Goal: Task Accomplishment & Management: Use online tool/utility

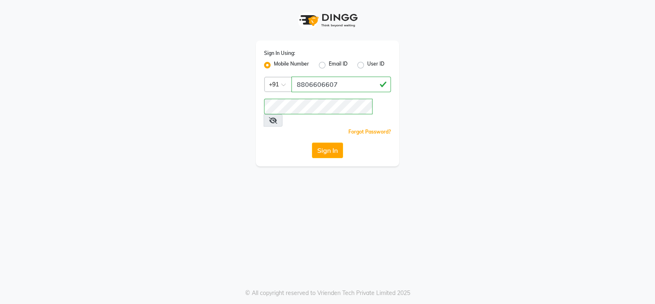
click at [327, 142] on button "Sign In" at bounding box center [327, 150] width 31 height 16
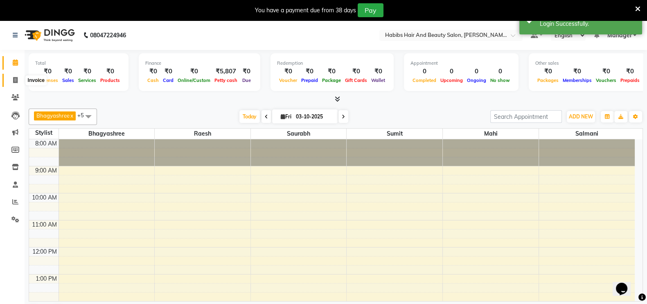
click at [14, 79] on icon at bounding box center [15, 80] width 5 height 6
select select "service"
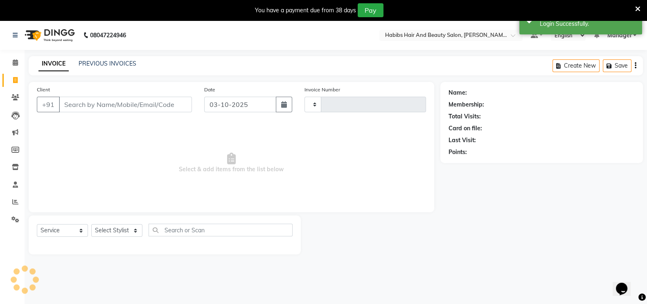
type input "0073"
select select "8911"
click at [112, 108] on input "Client" at bounding box center [125, 105] width 133 height 16
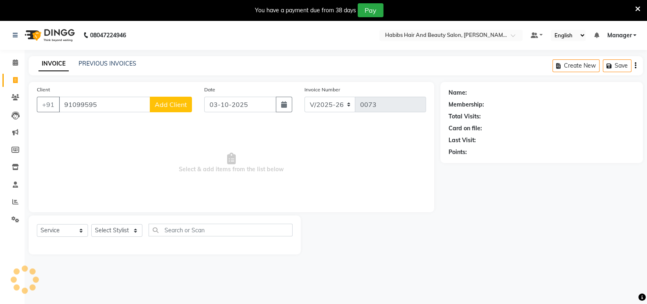
click at [83, 105] on input "91099595" at bounding box center [104, 105] width 91 height 16
click at [93, 106] on input "9109595" at bounding box center [104, 105] width 91 height 16
type input "9109595215"
click at [170, 108] on span "Add Client" at bounding box center [171, 104] width 32 height 8
select select "22"
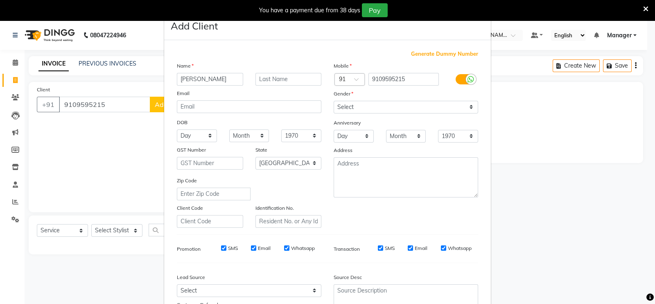
type input "[PERSON_NAME]"
click at [347, 109] on select "Select [DEMOGRAPHIC_DATA] [DEMOGRAPHIC_DATA] Other Prefer Not To Say" at bounding box center [406, 107] width 144 height 13
select select "[DEMOGRAPHIC_DATA]"
click at [334, 101] on select "Select [DEMOGRAPHIC_DATA] [DEMOGRAPHIC_DATA] Other Prefer Not To Say" at bounding box center [406, 107] width 144 height 13
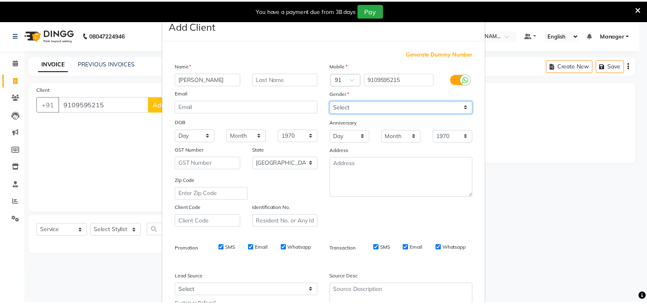
scroll to position [79, 0]
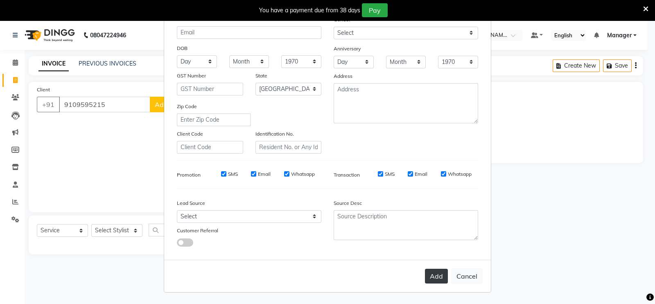
click at [434, 281] on button "Add" at bounding box center [436, 275] width 23 height 15
type input "91******15"
select select
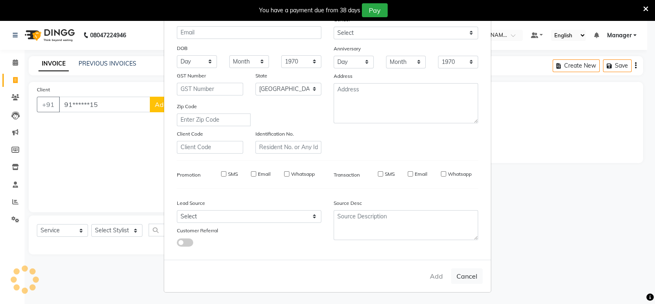
select select "null"
select select
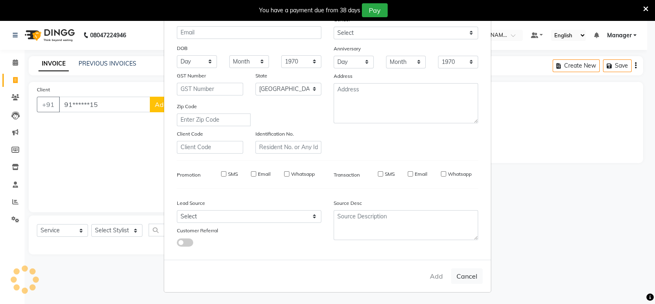
checkbox input "false"
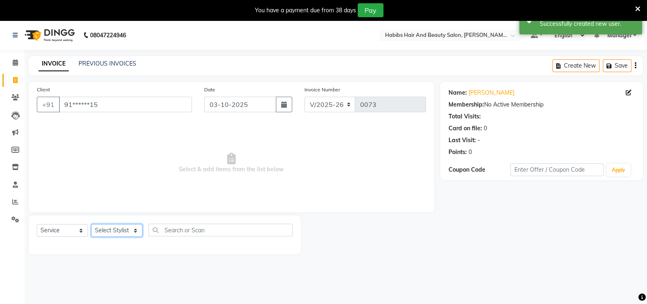
click at [113, 231] on select "Select Stylist [PERSON_NAME] mahi Manager [PERSON_NAME]" at bounding box center [116, 230] width 51 height 13
select select "91924"
click at [91, 224] on select "Select Stylist [PERSON_NAME] mahi Manager [PERSON_NAME]" at bounding box center [116, 230] width 51 height 13
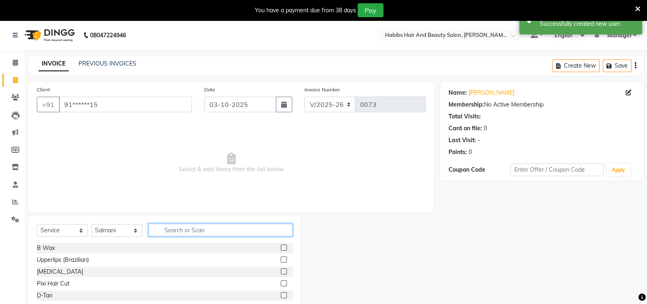
click at [183, 228] on input "text" at bounding box center [221, 229] width 144 height 13
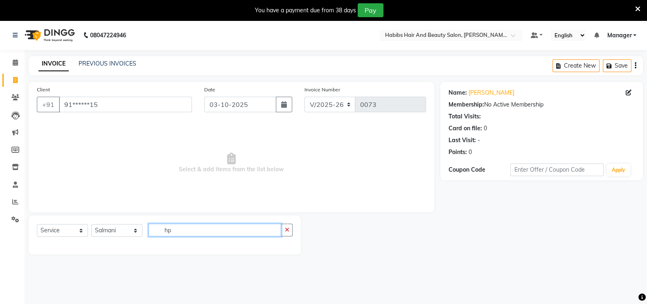
type input "h"
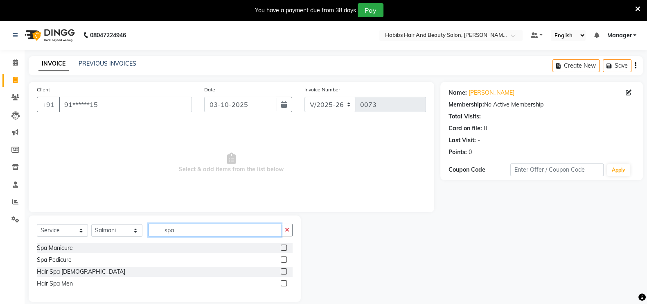
type input "spa"
click at [284, 284] on label at bounding box center [284, 283] width 6 height 6
click at [284, 284] on input "checkbox" at bounding box center [283, 283] width 5 height 5
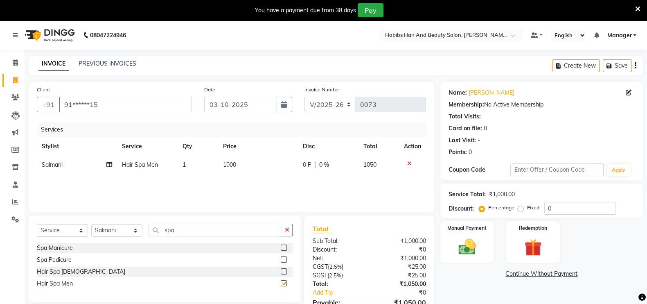
checkbox input "false"
click at [239, 163] on td "1000" at bounding box center [258, 165] width 80 height 18
select select "91924"
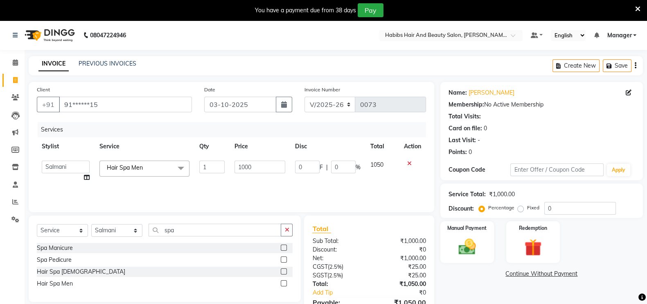
click at [239, 163] on input "1000" at bounding box center [260, 166] width 51 height 13
type input "1"
type input "1500"
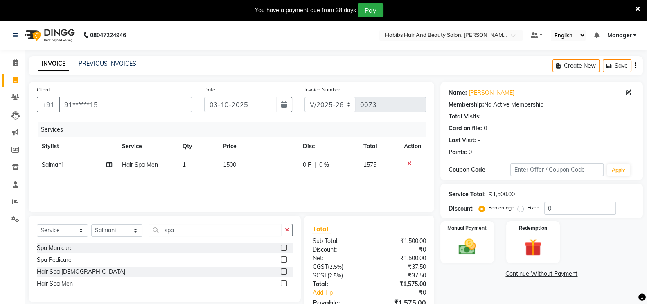
click at [235, 183] on div "Services Stylist Service Qty Price Disc Total Action Salmani Hair Spa Men 1 150…" at bounding box center [231, 163] width 389 height 82
click at [214, 230] on input "spa" at bounding box center [215, 229] width 133 height 13
type input "s"
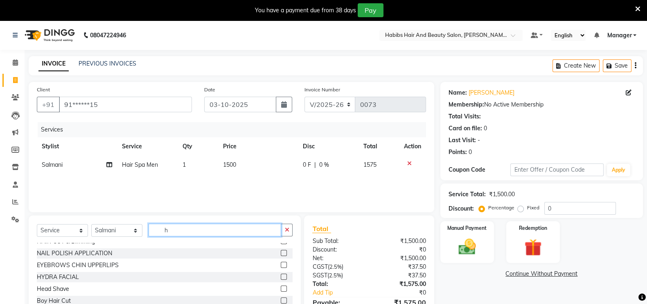
scroll to position [0, 0]
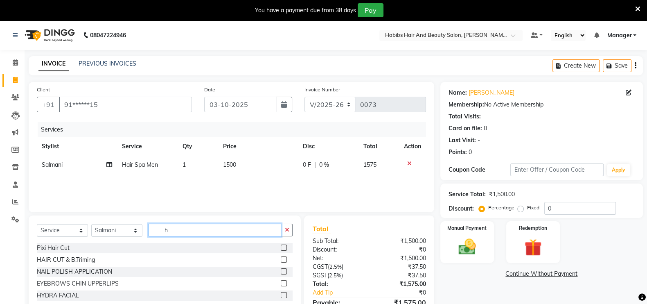
type input "h"
click at [281, 259] on label at bounding box center [284, 259] width 6 height 6
click at [281, 259] on input "checkbox" at bounding box center [283, 259] width 5 height 5
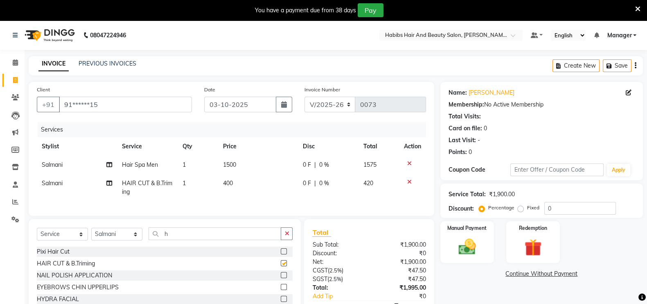
checkbox input "false"
click at [133, 240] on select "Select Stylist [PERSON_NAME] mahi Manager [PERSON_NAME]" at bounding box center [116, 234] width 51 height 13
select select "90163"
click at [91, 236] on select "Select Stylist [PERSON_NAME] mahi Manager [PERSON_NAME]" at bounding box center [116, 234] width 51 height 13
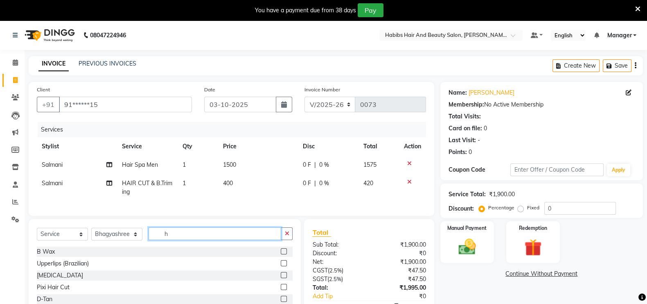
click at [189, 240] on input "h" at bounding box center [215, 233] width 133 height 13
type input "u"
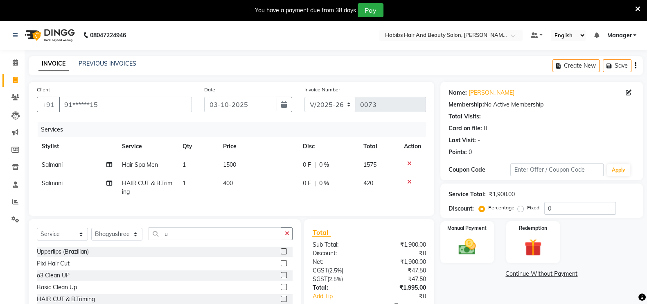
click at [281, 254] on label at bounding box center [284, 251] width 6 height 6
click at [281, 254] on input "checkbox" at bounding box center [283, 251] width 5 height 5
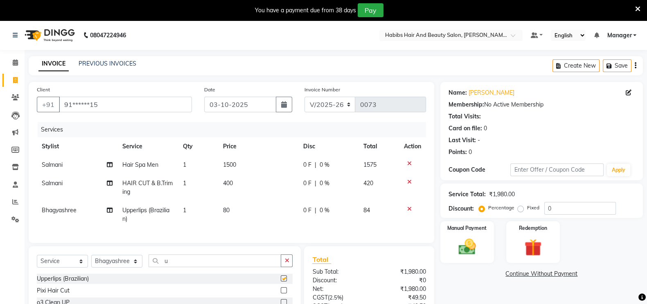
checkbox input "false"
click at [229, 210] on span "80" at bounding box center [226, 209] width 7 height 7
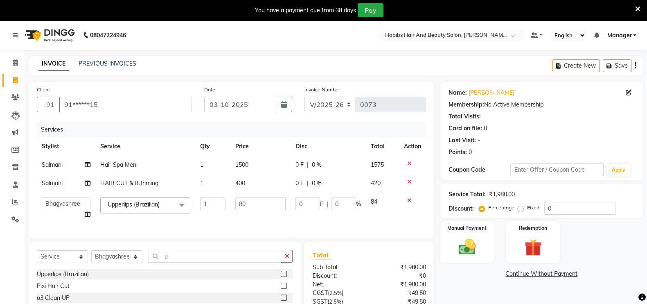
click at [229, 210] on td "1" at bounding box center [212, 207] width 35 height 31
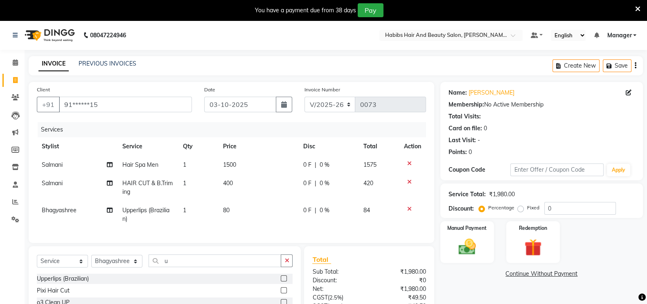
click at [248, 205] on td "80" at bounding box center [258, 214] width 80 height 27
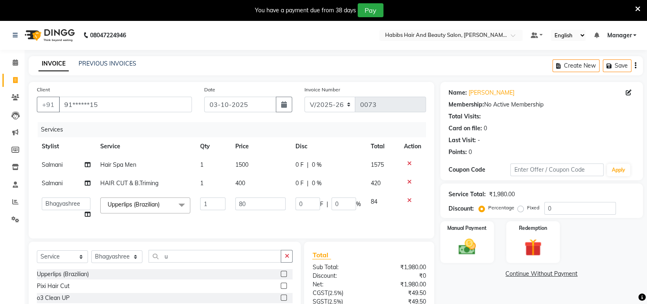
click at [248, 205] on input "80" at bounding box center [260, 203] width 50 height 13
type input "8"
type input "120"
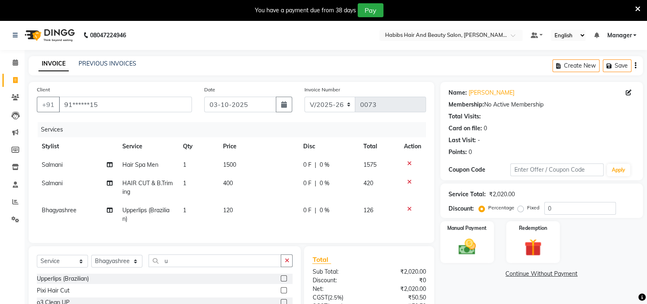
click at [304, 224] on div "Services Stylist Service Qty Price Disc Total Action Salmani Hair Spa Men 1 150…" at bounding box center [231, 178] width 389 height 113
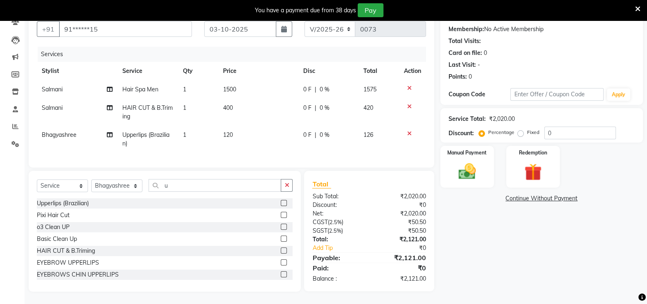
scroll to position [83, 0]
click at [456, 162] on img at bounding box center [467, 171] width 29 height 20
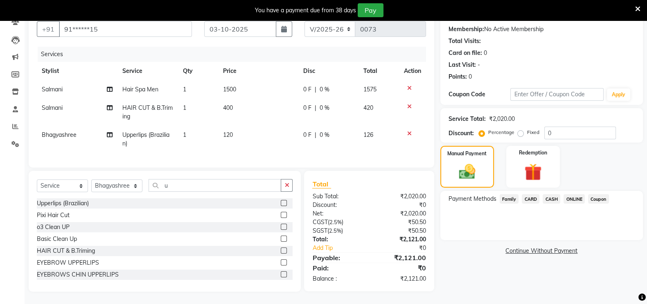
click at [573, 194] on span "ONLINE" at bounding box center [574, 198] width 21 height 9
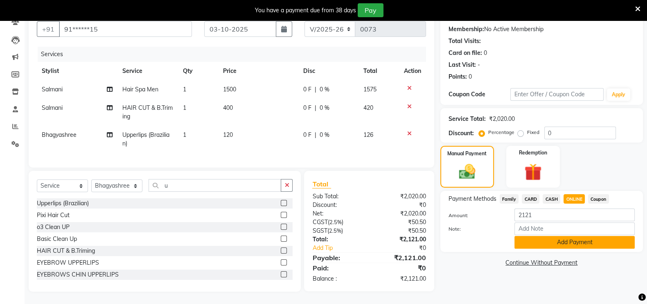
click at [556, 236] on button "Add Payment" at bounding box center [574, 242] width 120 height 13
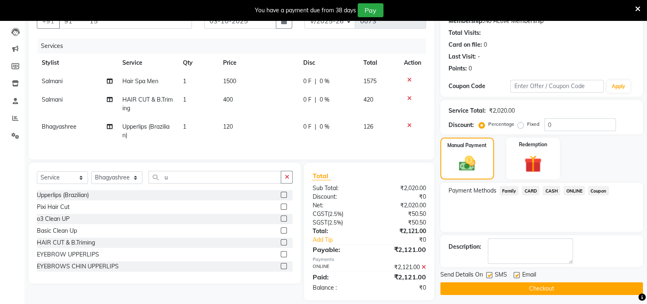
scroll to position [100, 0]
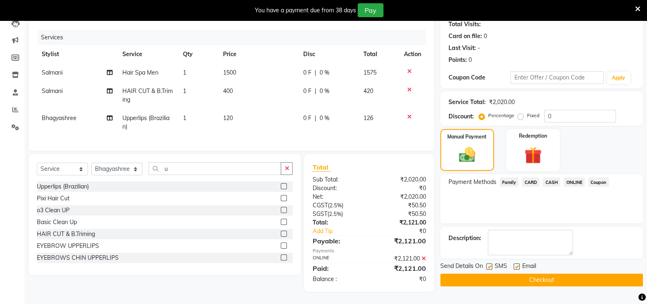
click at [534, 273] on button "Checkout" at bounding box center [541, 279] width 203 height 13
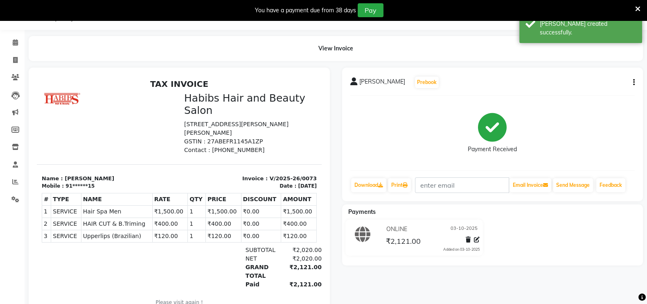
scroll to position [68, 0]
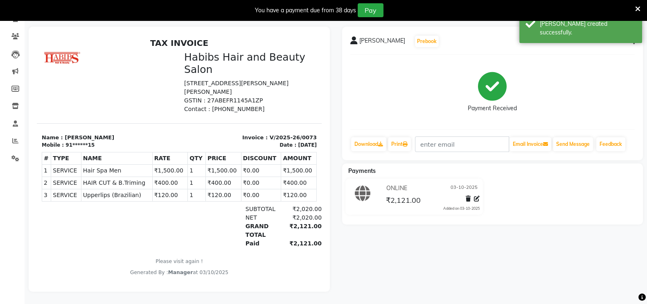
select select "service"
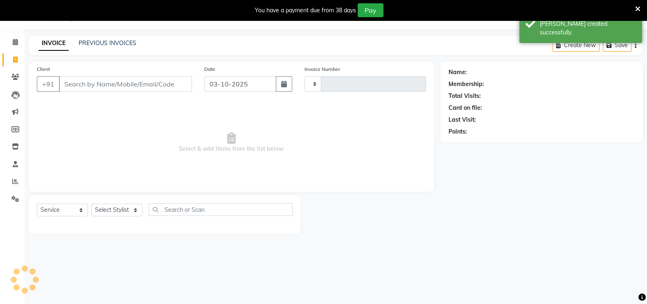
scroll to position [20, 0]
type input "0074"
select select "8911"
